Goal: Transaction & Acquisition: Purchase product/service

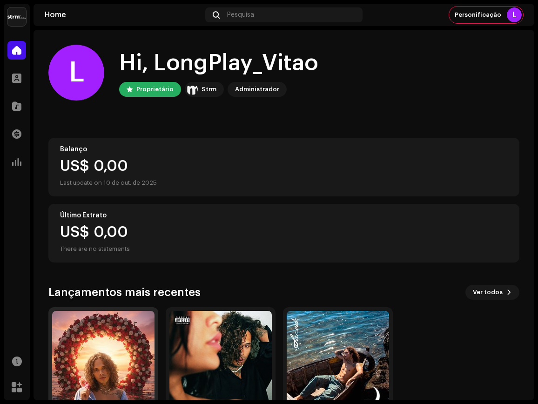
click at [110, 330] on img at bounding box center [103, 362] width 102 height 102
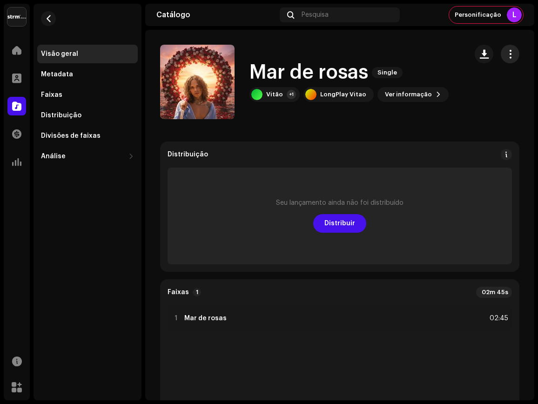
click at [508, 56] on span "button" at bounding box center [510, 53] width 9 height 7
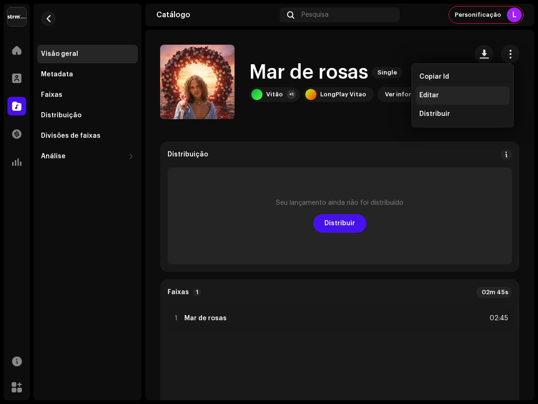
click at [438, 93] on div "Editar" at bounding box center [462, 95] width 87 height 7
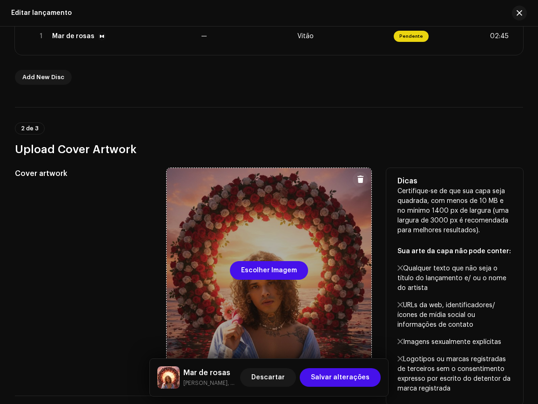
scroll to position [299, 0]
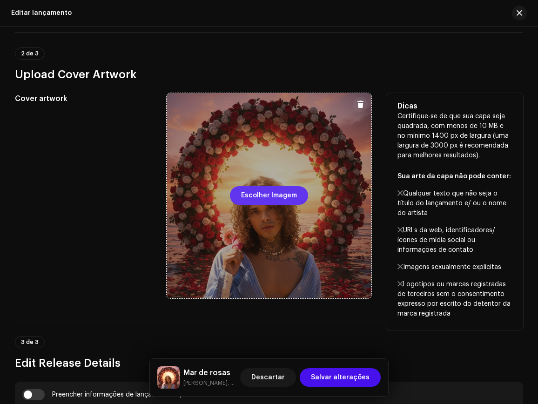
click at [271, 200] on span "Escolher Imagem" at bounding box center [269, 195] width 56 height 19
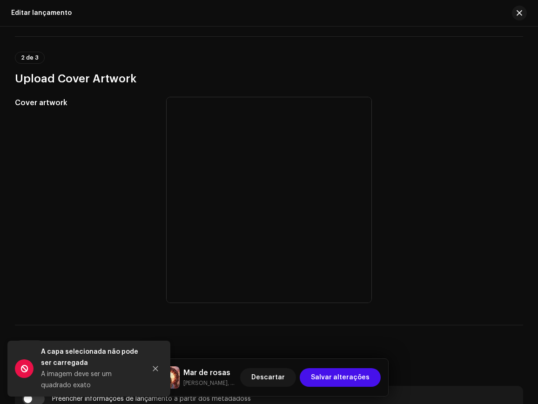
scroll to position [294, 0]
click at [155, 368] on icon "Close" at bounding box center [155, 368] width 5 height 5
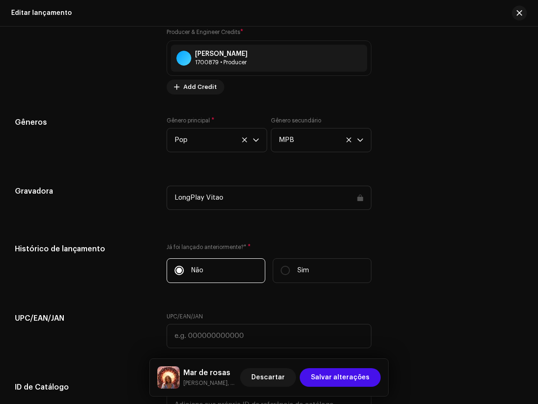
scroll to position [1214, 0]
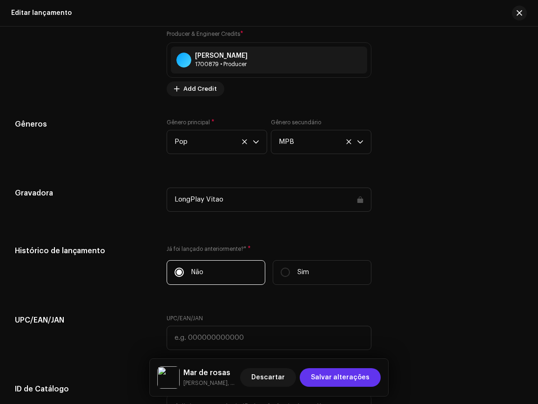
click at [359, 381] on span "Salvar alterações" at bounding box center [340, 377] width 59 height 19
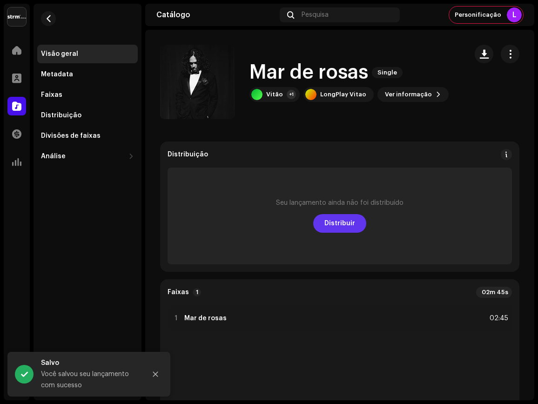
click at [335, 227] on span "Distribuir" at bounding box center [339, 223] width 31 height 19
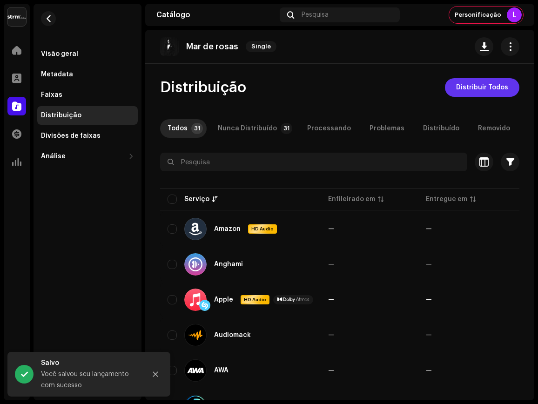
scroll to position [2, 0]
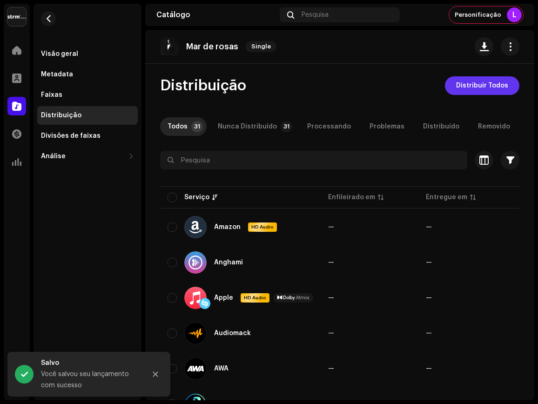
click at [478, 84] on span "Distribuir Todos" at bounding box center [482, 85] width 52 height 19
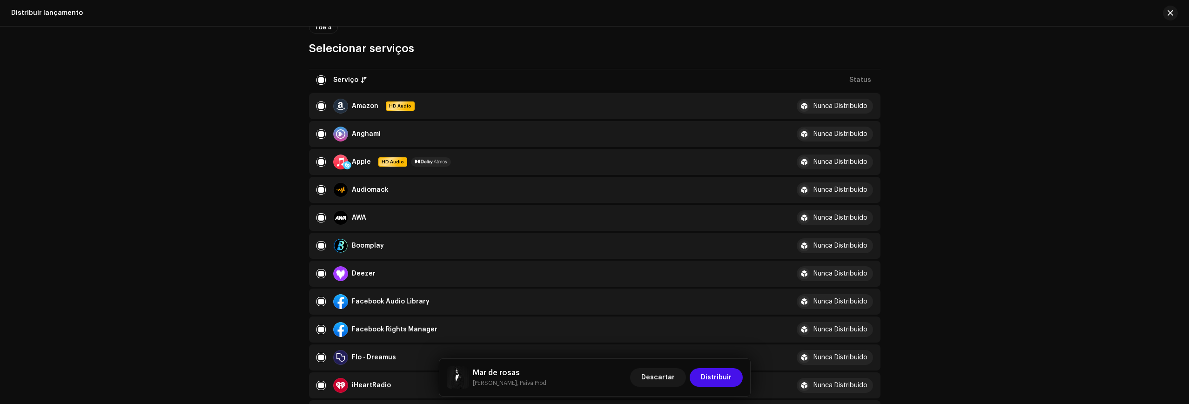
scroll to position [94, 0]
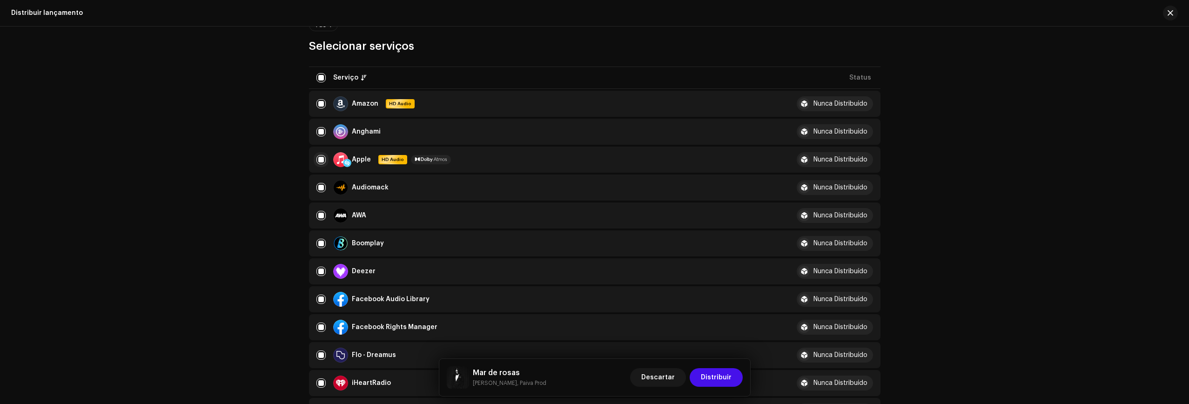
click at [320, 157] on input "checkbox" at bounding box center [320, 159] width 9 height 9
checkbox input "false"
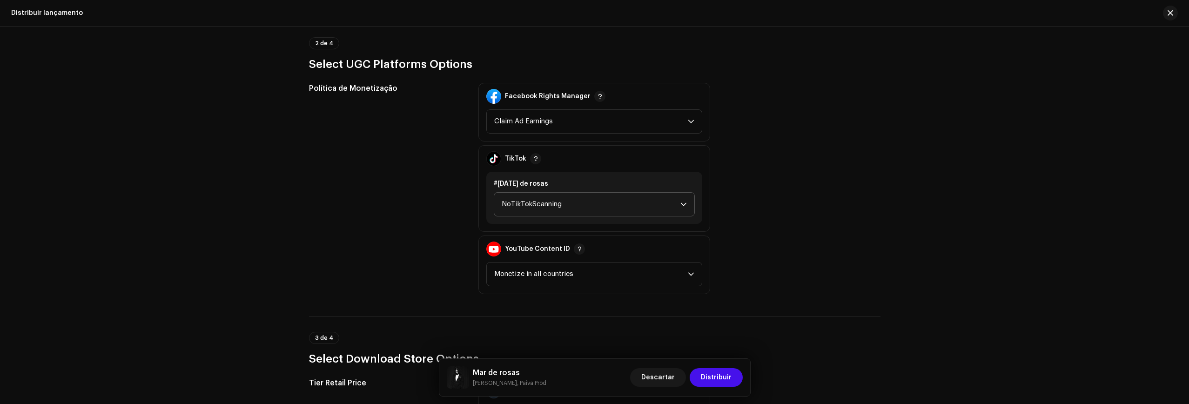
scroll to position [1049, 0]
click at [537, 205] on span "NoTikTokScanning" at bounding box center [591, 205] width 179 height 23
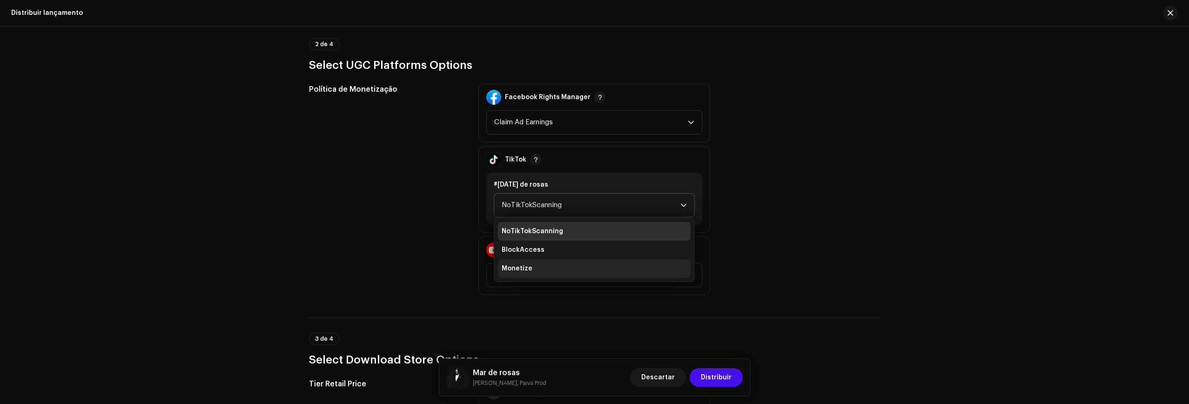
click at [518, 268] on span "Monetize" at bounding box center [517, 268] width 31 height 9
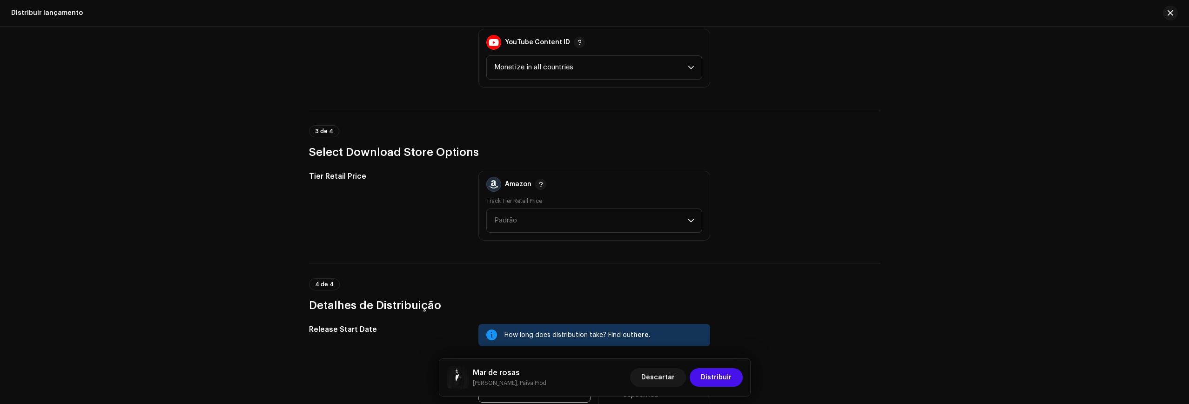
scroll to position [1420, 0]
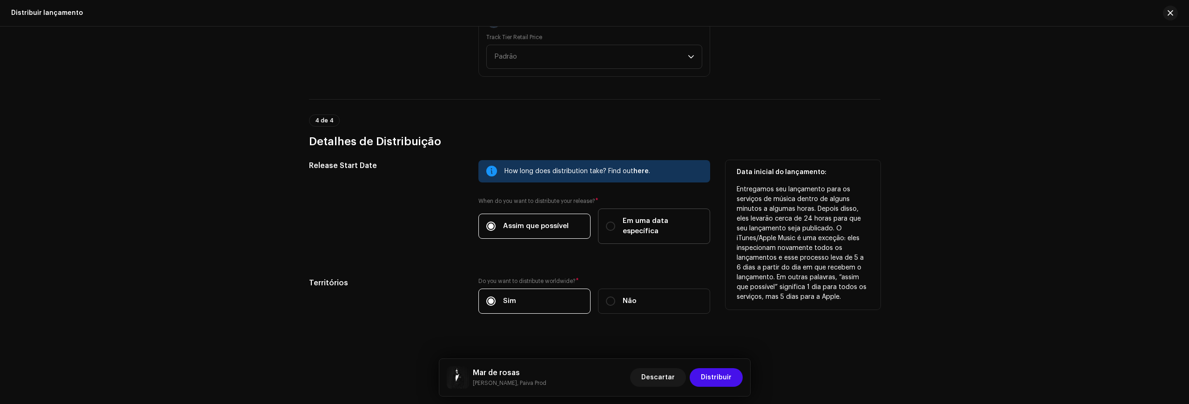
click at [537, 216] on span "Em uma data específica" at bounding box center [662, 226] width 80 height 20
click at [537, 221] on input "Em uma data específica" at bounding box center [610, 225] width 9 height 9
radio input "true"
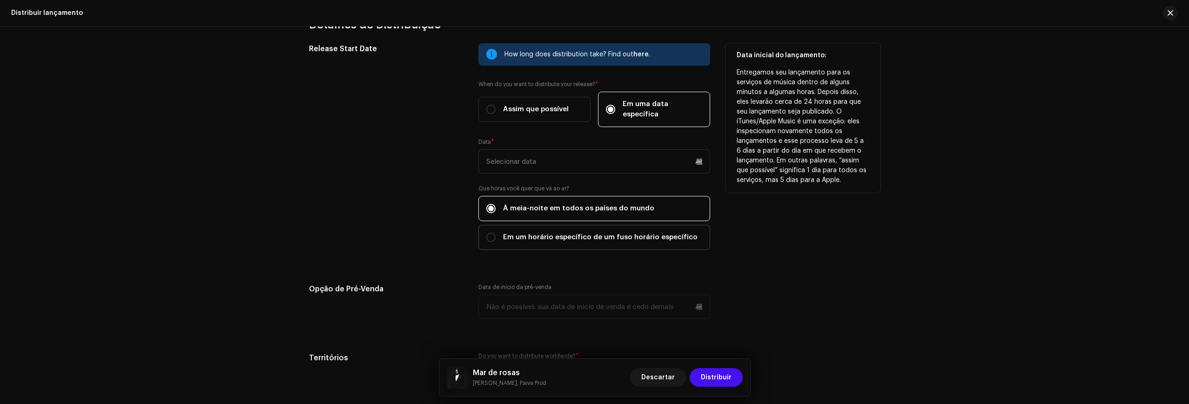
scroll to position [1537, 0]
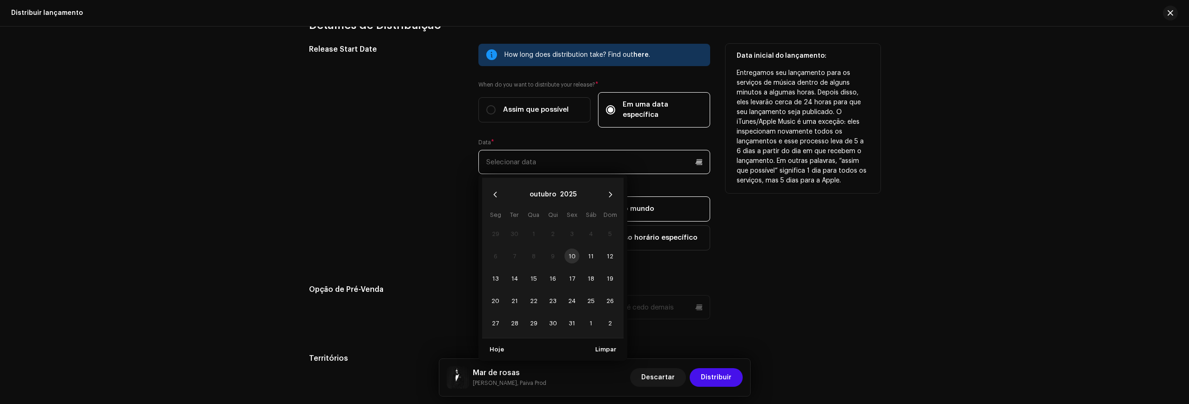
click at [537, 159] on input "text" at bounding box center [594, 162] width 232 height 24
click at [537, 293] on span "24" at bounding box center [571, 300] width 15 height 15
type input "[DATE]"
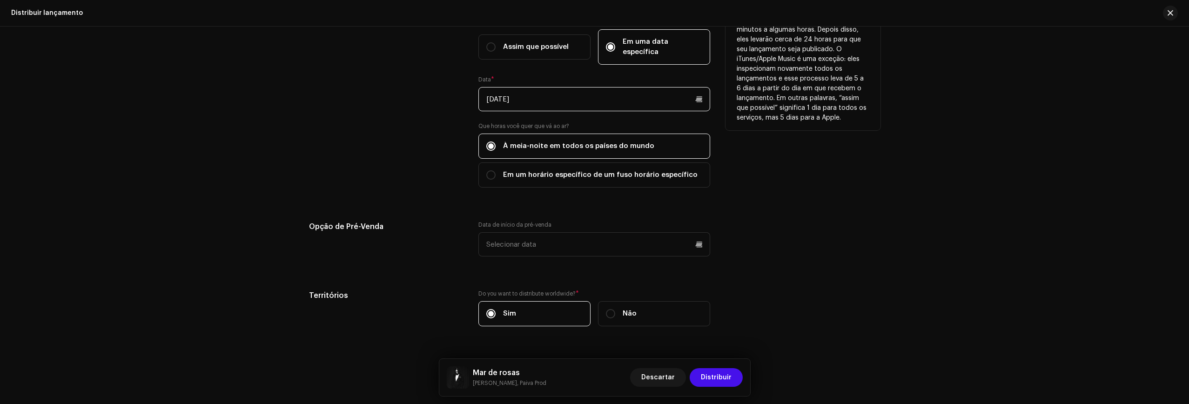
scroll to position [1612, 0]
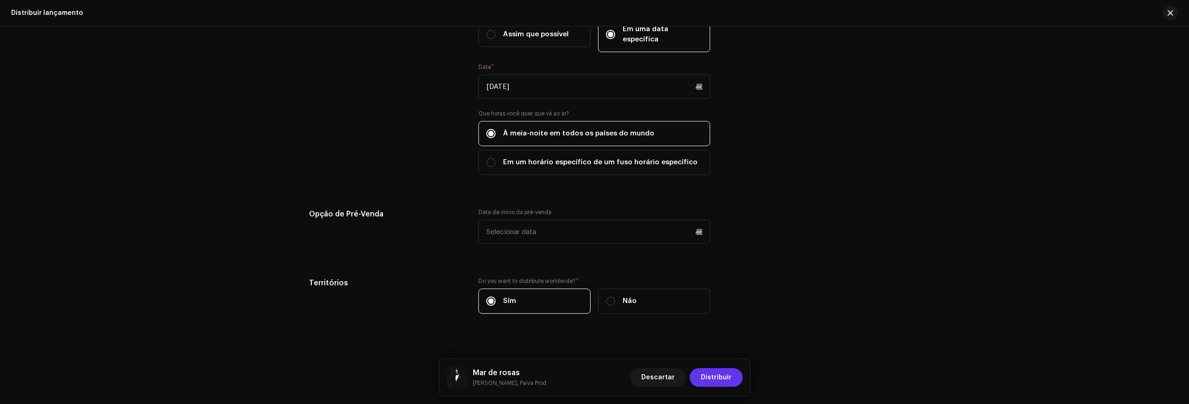
click at [537, 375] on span "Distribuir" at bounding box center [716, 377] width 31 height 19
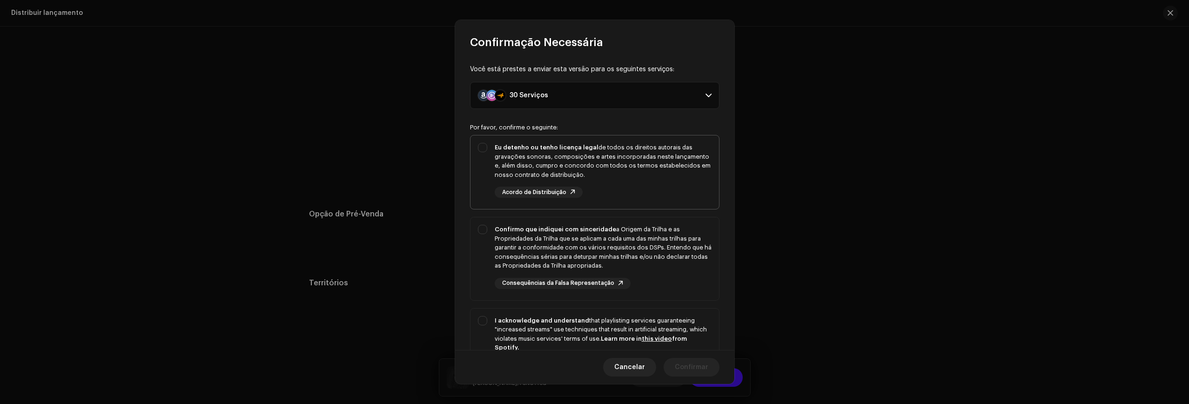
click at [523, 145] on strong "Eu detenho ou tenho licença legal" at bounding box center [547, 147] width 104 height 6
checkbox input "true"
drag, startPoint x: 549, startPoint y: 245, endPoint x: 555, endPoint y: 308, distance: 63.1
click at [537, 245] on div "Confirmo que indiquei com sinceridade a Origem da Trilha e as Propriedades da T…" at bounding box center [603, 248] width 217 height 46
checkbox input "true"
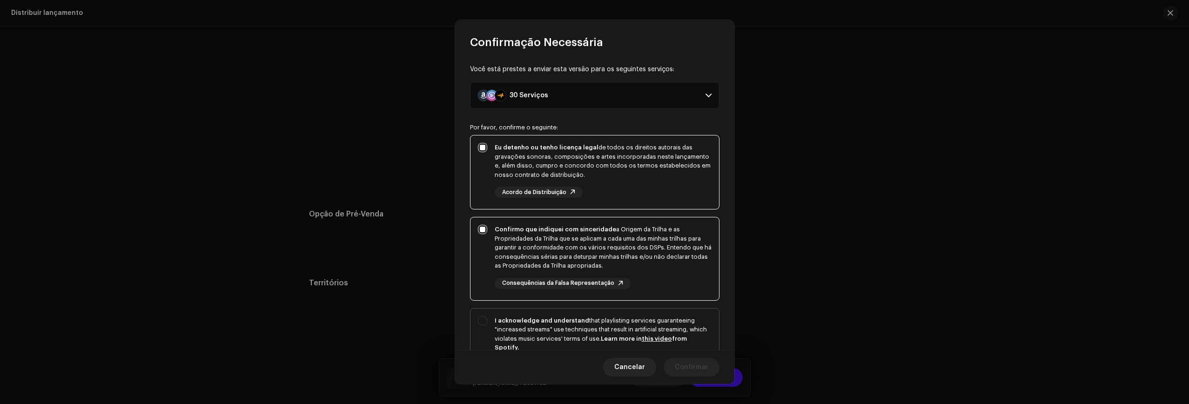
drag, startPoint x: 559, startPoint y: 321, endPoint x: 574, endPoint y: 323, distance: 14.6
click at [537, 321] on strong "I acknowledge and understand" at bounding box center [542, 320] width 94 height 6
checkbox input "true"
click at [537, 363] on span "Confirmar" at bounding box center [691, 367] width 33 height 19
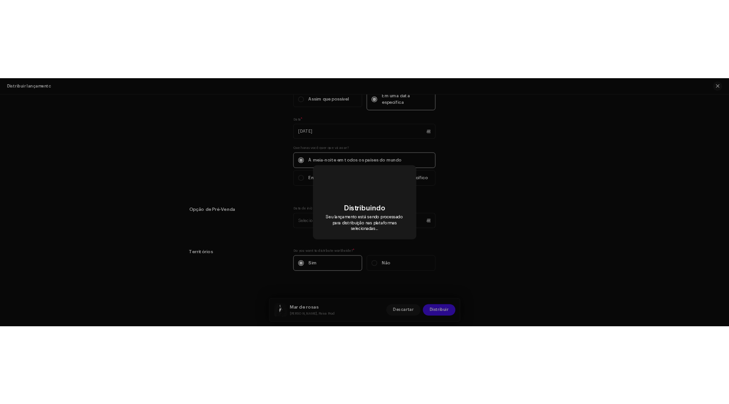
scroll to position [0, 0]
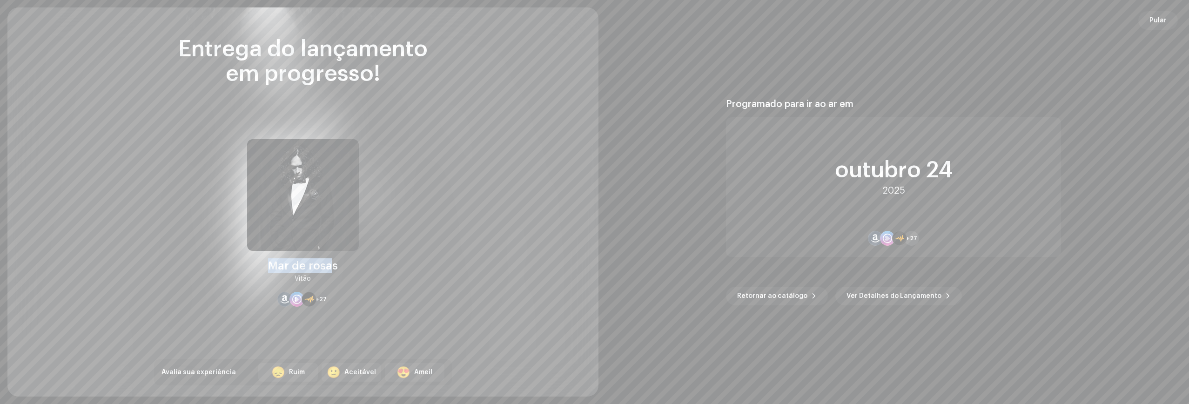
drag, startPoint x: 296, startPoint y: 263, endPoint x: 334, endPoint y: 263, distance: 37.7
click at [334, 263] on div "Mar de rosas" at bounding box center [303, 265] width 70 height 15
click at [295, 265] on div "Mar de rosas" at bounding box center [303, 265] width 70 height 15
drag, startPoint x: 275, startPoint y: 266, endPoint x: 311, endPoint y: 276, distance: 37.3
click at [311, 276] on div "Mar de rosas Vitão" at bounding box center [303, 271] width 70 height 26
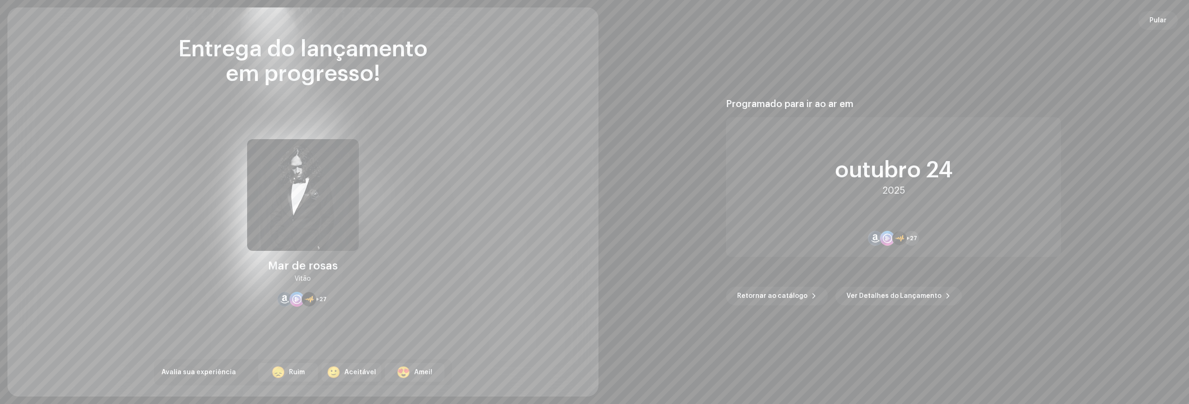
copy div "Mar de rosas Vitão"
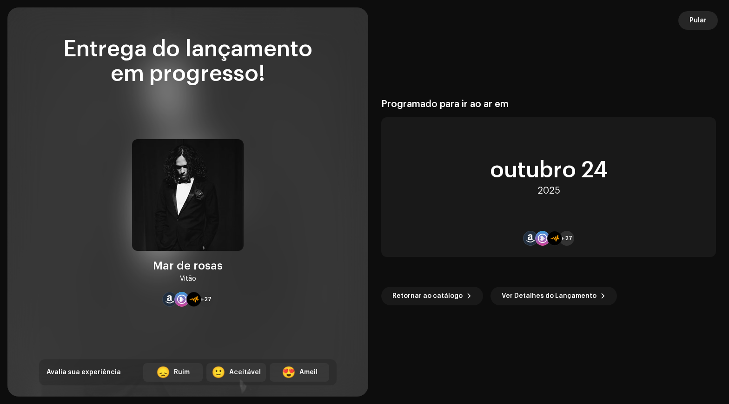
click at [537, 21] on span "Pular" at bounding box center [698, 20] width 17 height 19
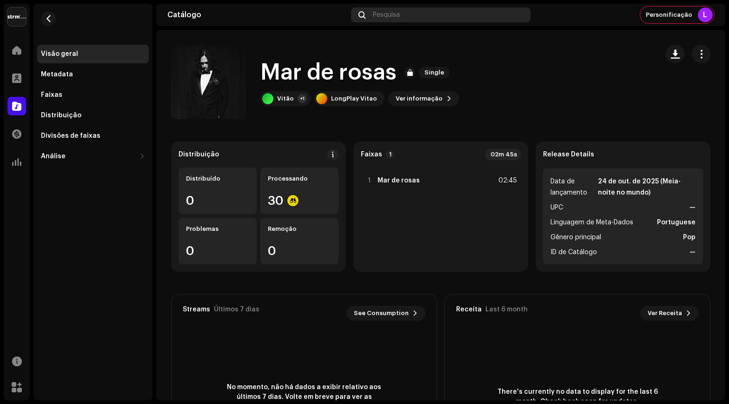
click at [406, 16] on div "Pesquisa" at bounding box center [441, 14] width 180 height 15
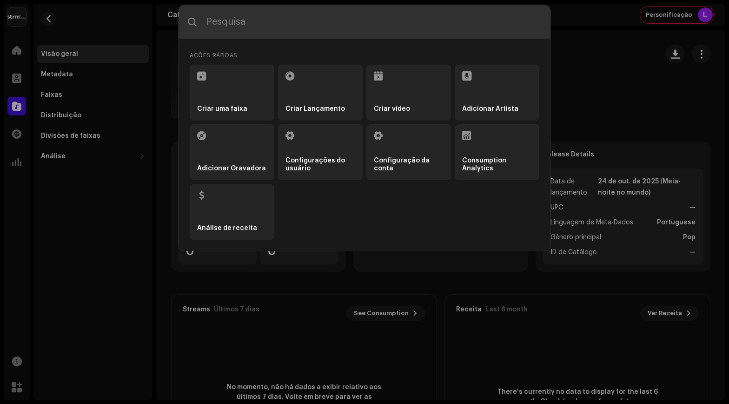
type input "X"
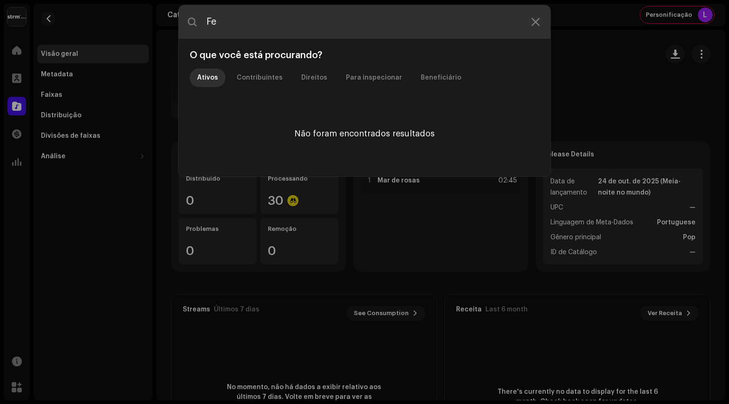
type input "F"
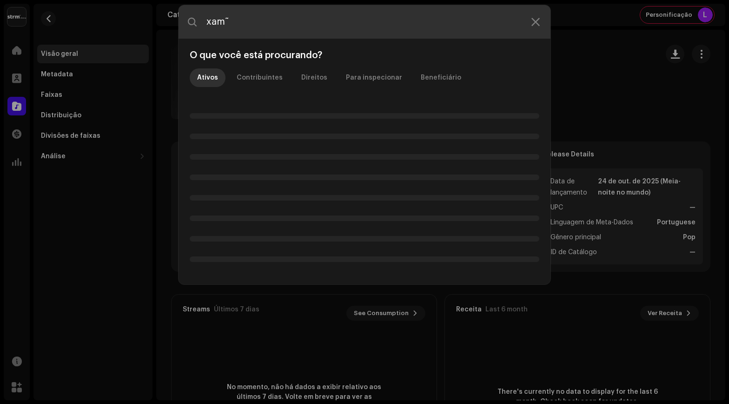
type input "[DEMOGRAPHIC_DATA]"
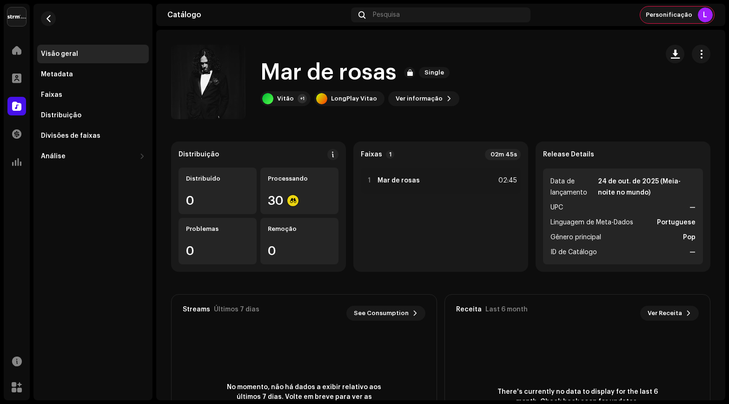
click at [537, 14] on span "Personificação" at bounding box center [669, 14] width 47 height 7
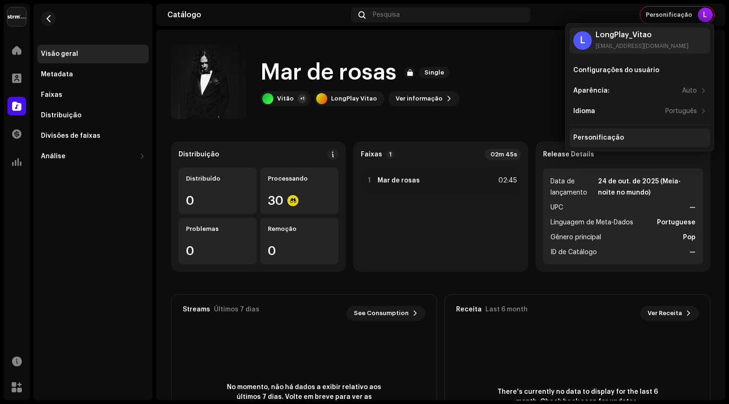
click at [537, 136] on div "Personificação" at bounding box center [599, 137] width 51 height 7
